Goal: Task Accomplishment & Management: Use online tool/utility

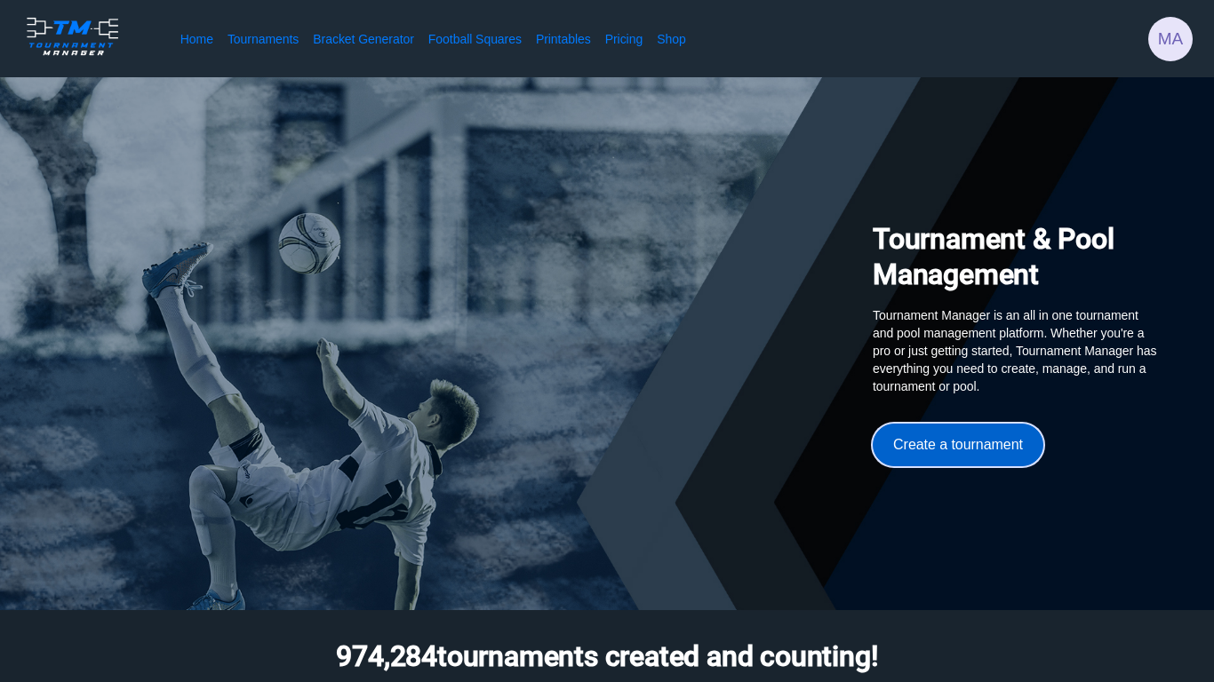
click at [1031, 450] on button "Create a tournament" at bounding box center [958, 445] width 171 height 43
click at [950, 454] on button "Create a tournament" at bounding box center [958, 445] width 171 height 43
